Goal: Transaction & Acquisition: Download file/media

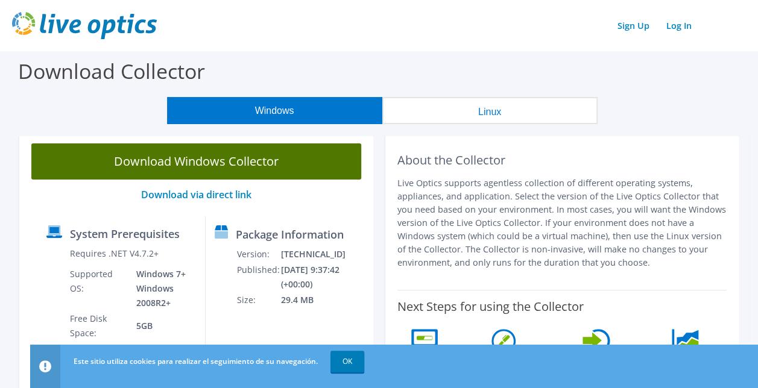
click at [263, 171] on link "Download Windows Collector" at bounding box center [196, 161] width 330 height 36
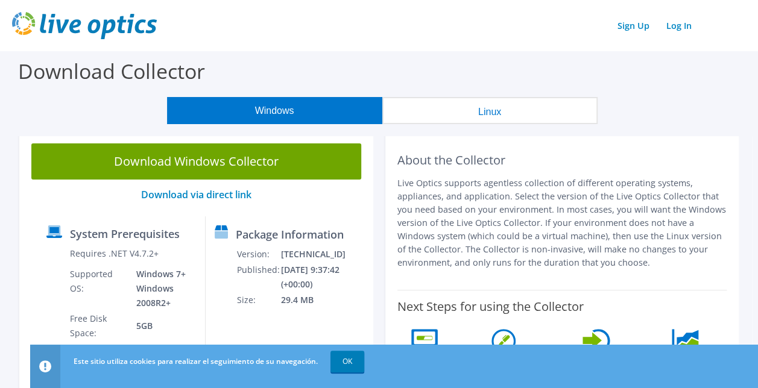
drag, startPoint x: 651, startPoint y: 142, endPoint x: 644, endPoint y: 147, distance: 7.4
click at [525, 142] on div "About the Collector Live Optics supports agentless collection of different oper…" at bounding box center [562, 271] width 354 height 280
click at [525, 319] on div "Este sitio utiliza cookies para realizar el seguimiento de su navegación. OK" at bounding box center [417, 362] width 692 height 34
